Goal: Check status

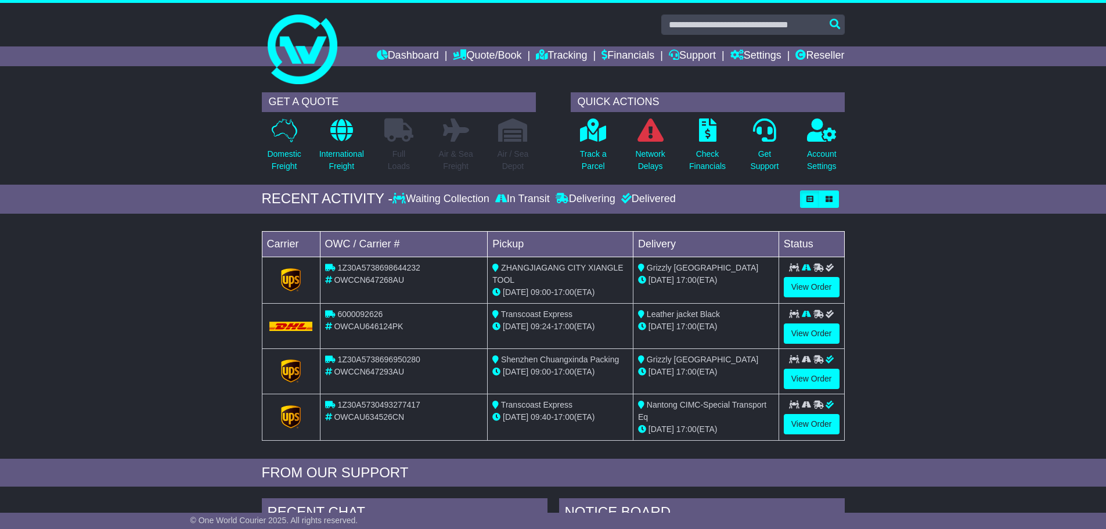
click at [566, 271] on span "ZHANGJIAGANG CITY XIANGLE TOOL" at bounding box center [557, 273] width 131 height 21
drag, startPoint x: 502, startPoint y: 265, endPoint x: 566, endPoint y: 267, distance: 63.9
click at [566, 267] on span "ZHANGJIAGANG CITY XIANGLE TOOL" at bounding box center [557, 273] width 131 height 21
copy span "ZHANGJIAGANG"
click at [571, 356] on span "Shenzhen Chuangxinda Packing" at bounding box center [560, 359] width 118 height 9
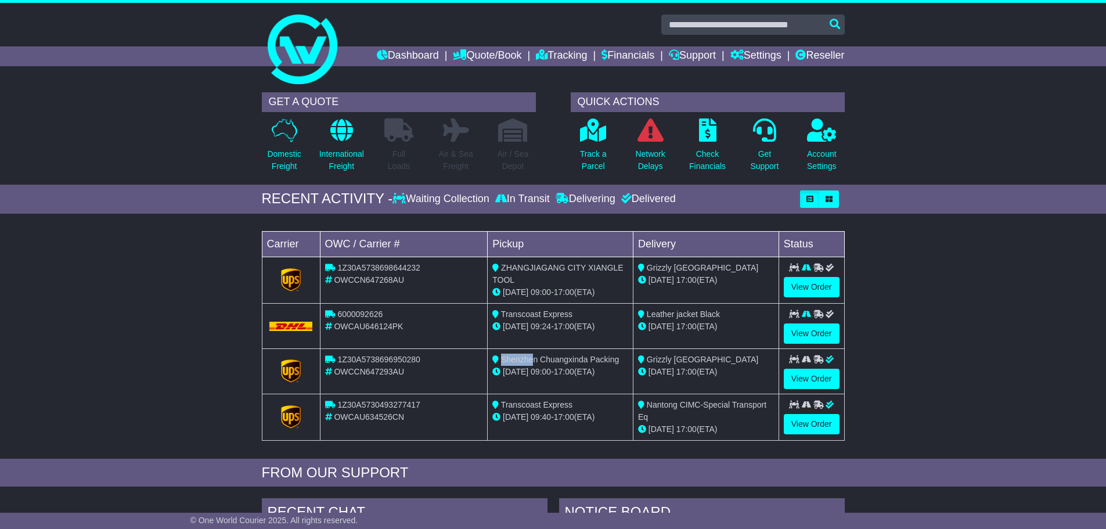
drag, startPoint x: 501, startPoint y: 361, endPoint x: 535, endPoint y: 360, distance: 33.7
click at [535, 360] on span "Shenzhen Chuangxinda Packing" at bounding box center [560, 359] width 118 height 9
copy span "Shenzhe"
click at [808, 283] on link "View Order" at bounding box center [812, 287] width 56 height 20
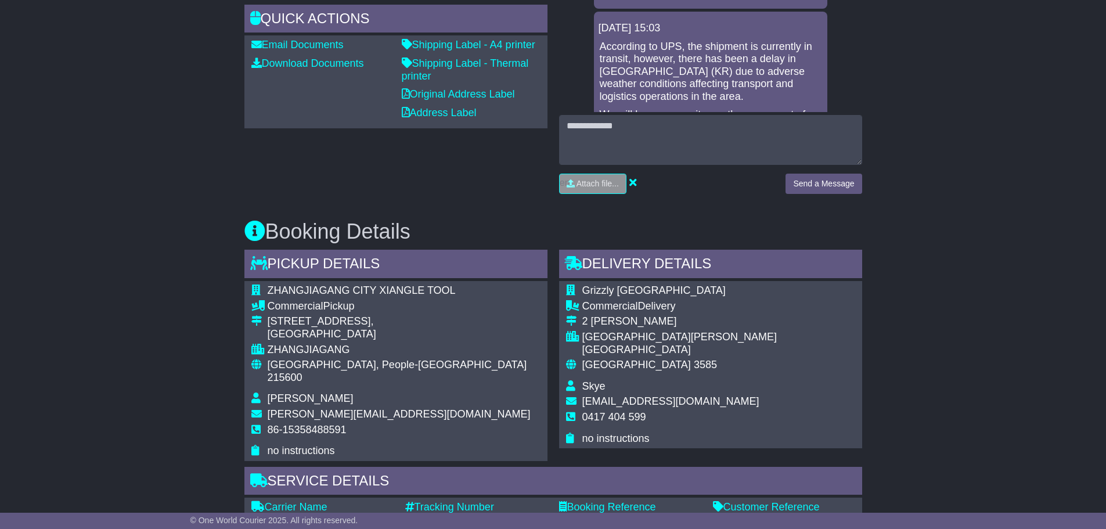
scroll to position [465, 0]
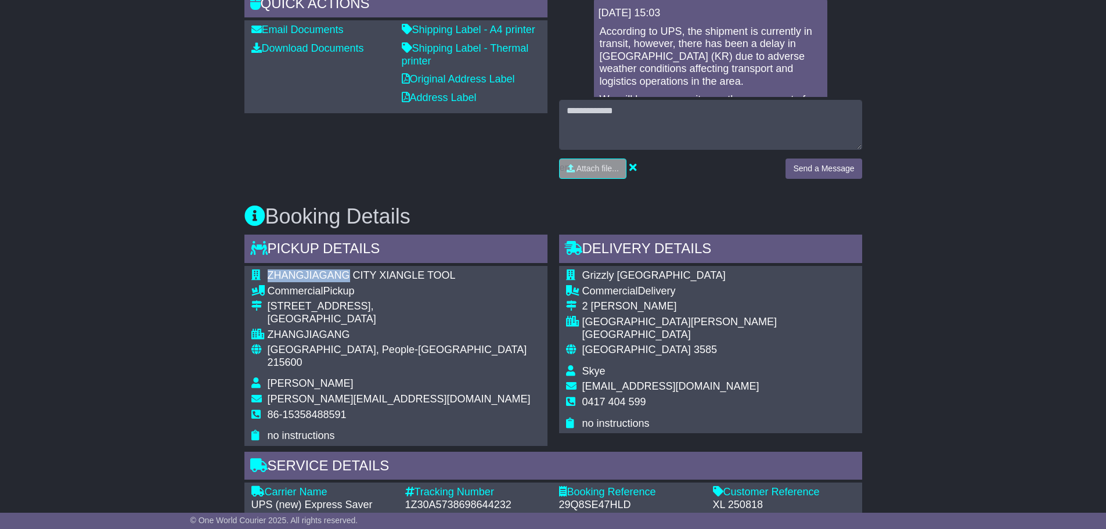
drag, startPoint x: 268, startPoint y: 273, endPoint x: 347, endPoint y: 274, distance: 79.6
click at [347, 274] on span "ZHANGJIAGANG CITY XIANGLE TOOL" at bounding box center [362, 275] width 188 height 12
copy span "ZHANGJIAGANG"
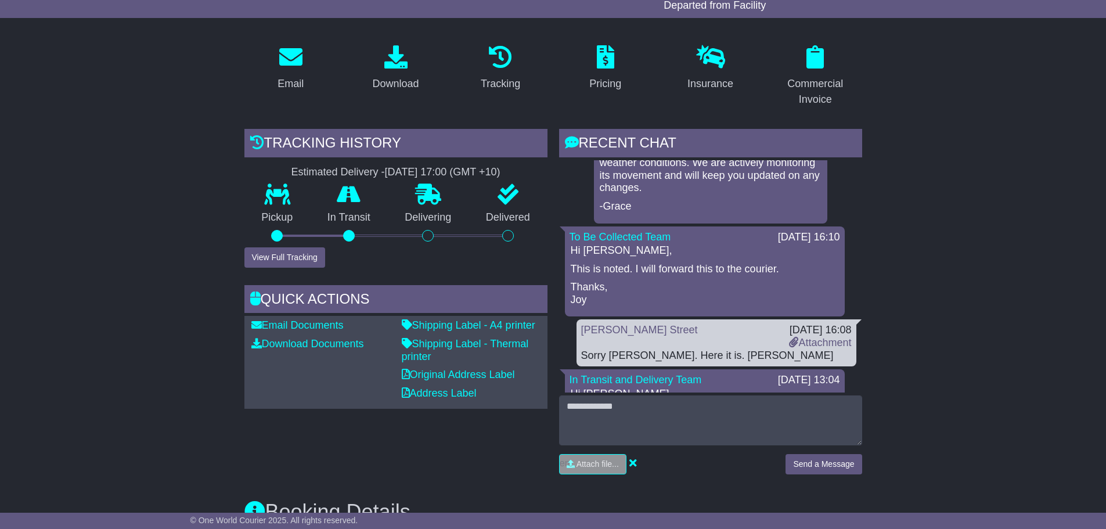
scroll to position [163, 0]
